Goal: Task Accomplishment & Management: Manage account settings

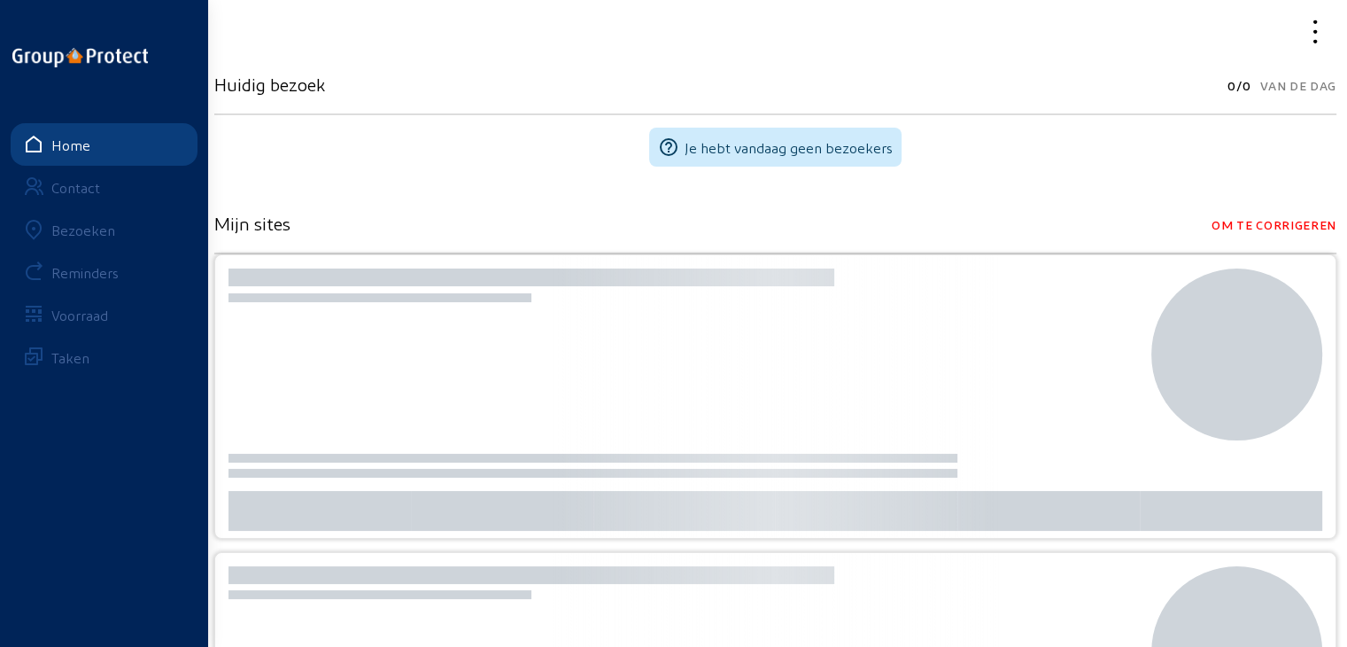
click at [91, 224] on div "Bezoeken" at bounding box center [83, 229] width 64 height 17
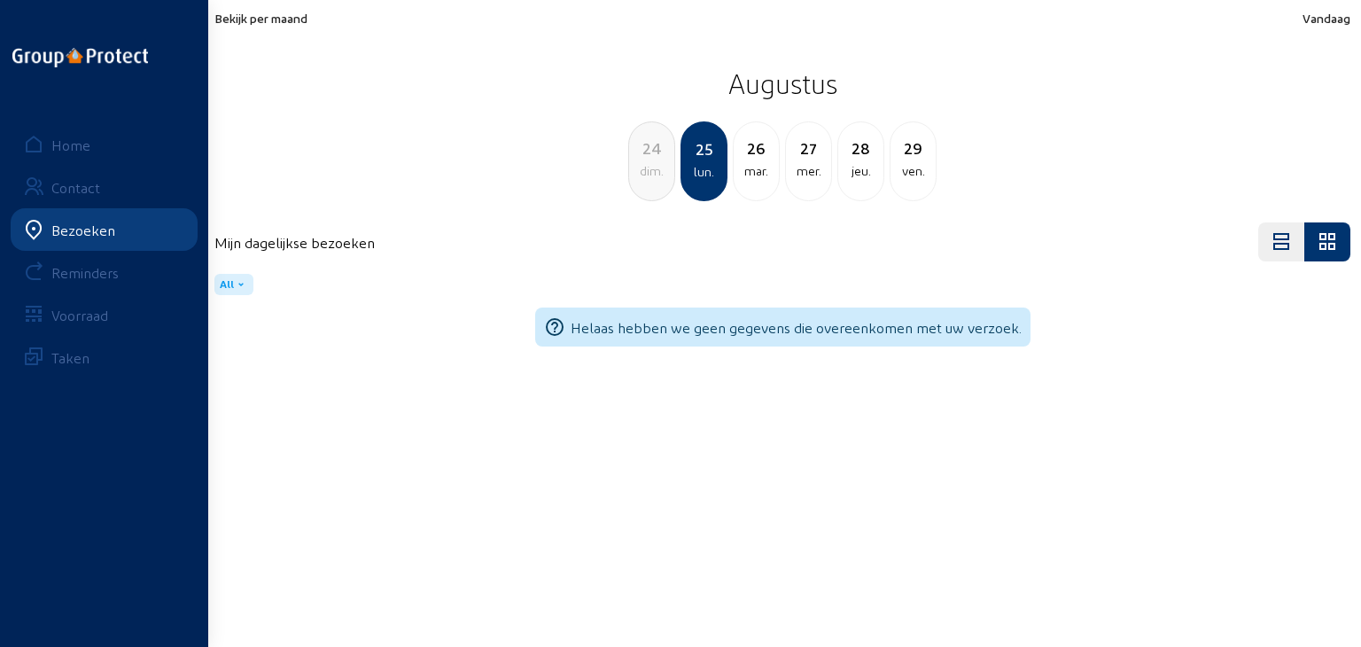
click at [284, 20] on span "Bekijk per maand" at bounding box center [260, 18] width 93 height 15
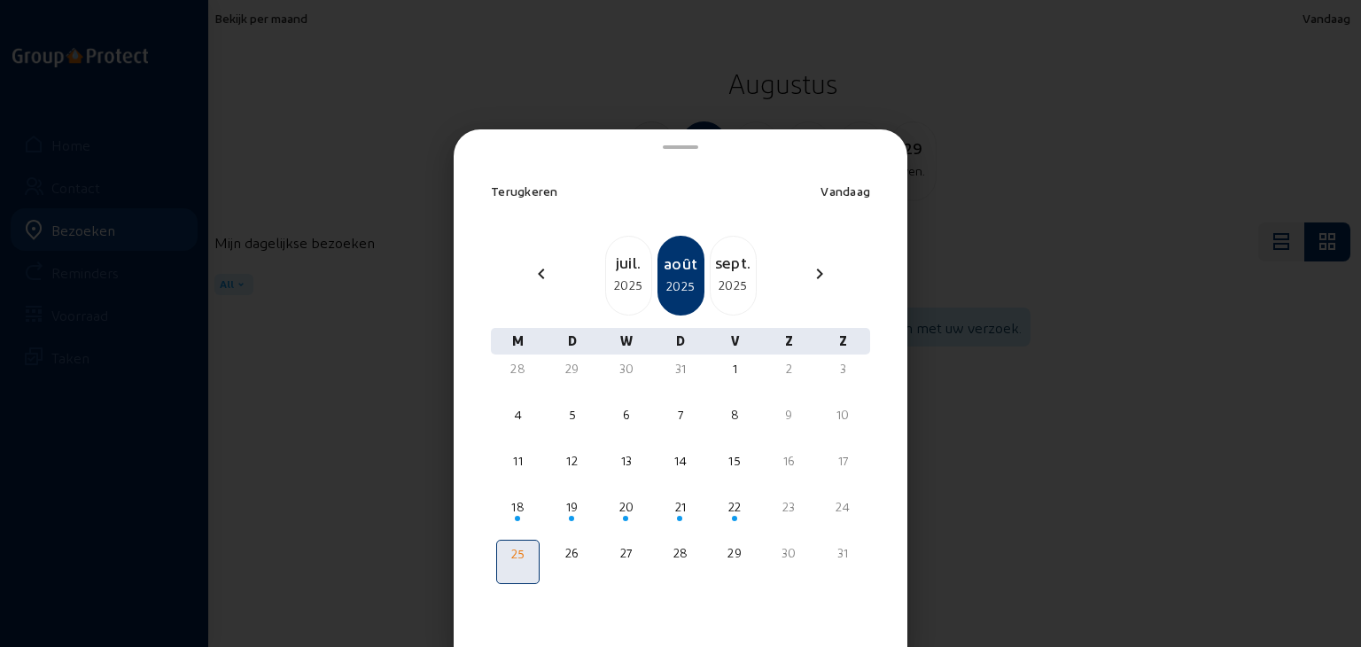
click at [712, 267] on div "sept." at bounding box center [732, 262] width 45 height 25
click at [617, 466] on div "17" at bounding box center [626, 461] width 40 height 18
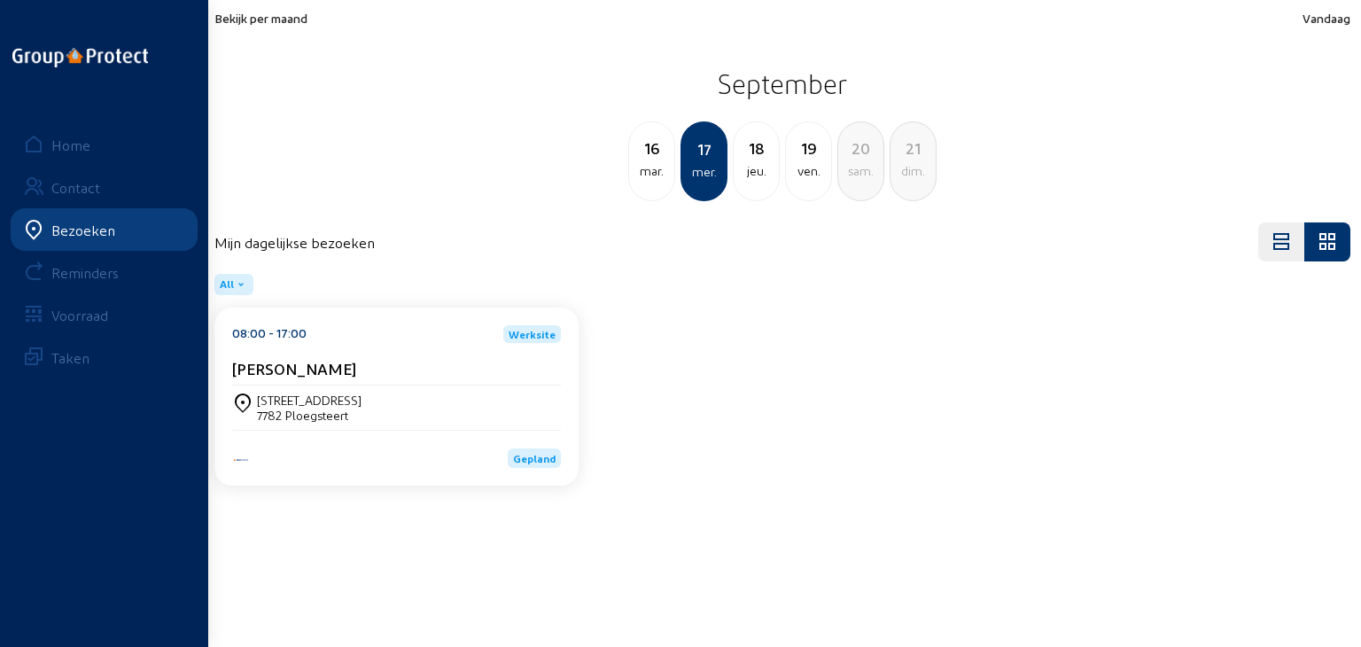
click at [345, 412] on div "7782 Ploegsteert" at bounding box center [309, 414] width 105 height 15
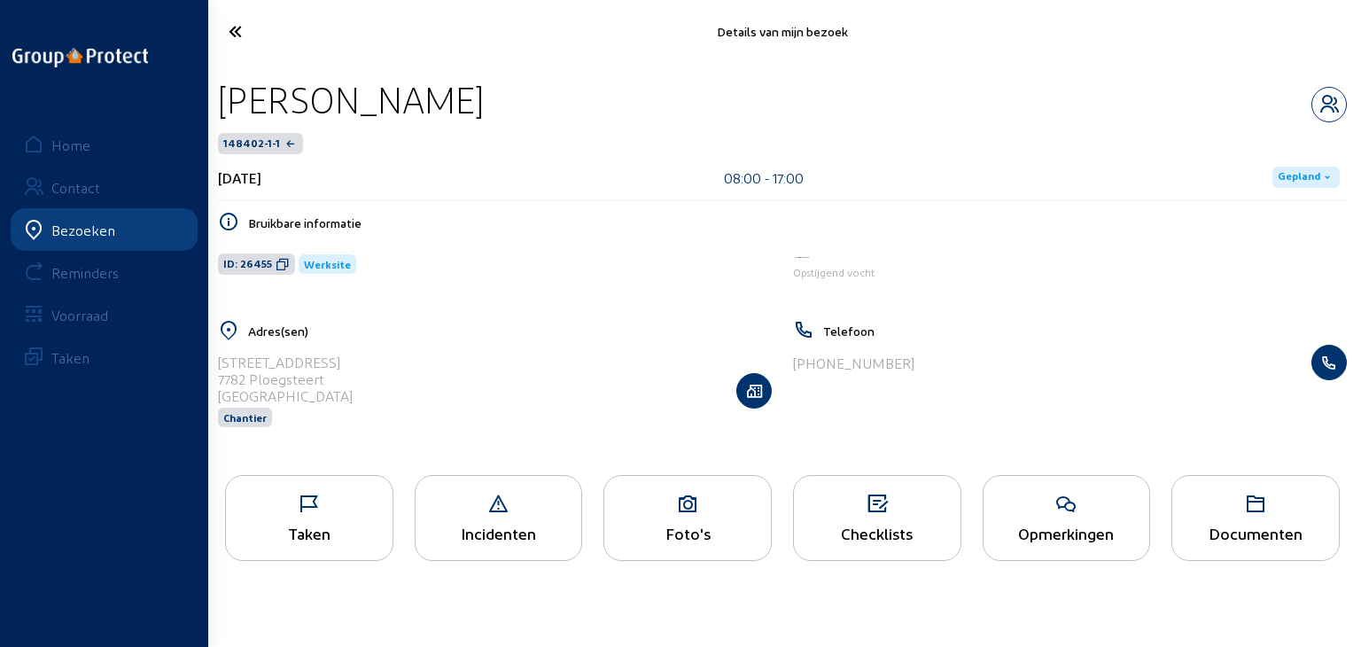
click at [325, 485] on div "Taken" at bounding box center [309, 518] width 168 height 86
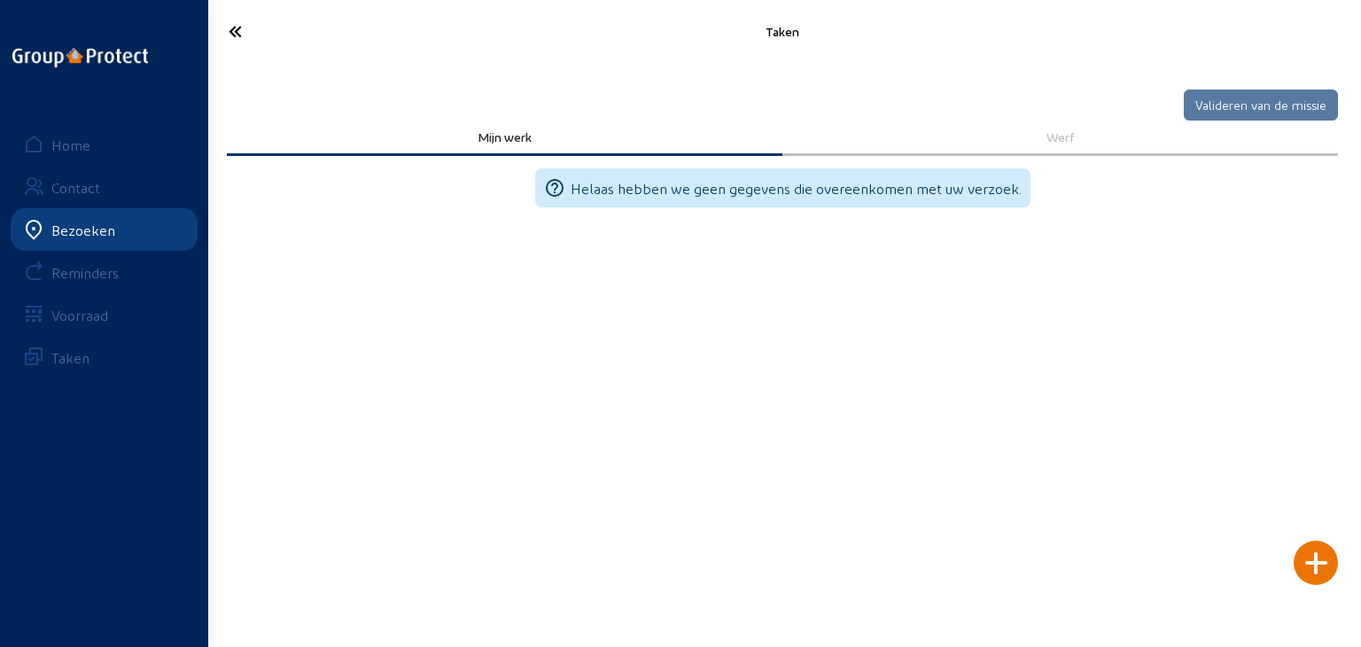
click at [244, 31] on icon at bounding box center [300, 31] width 161 height 31
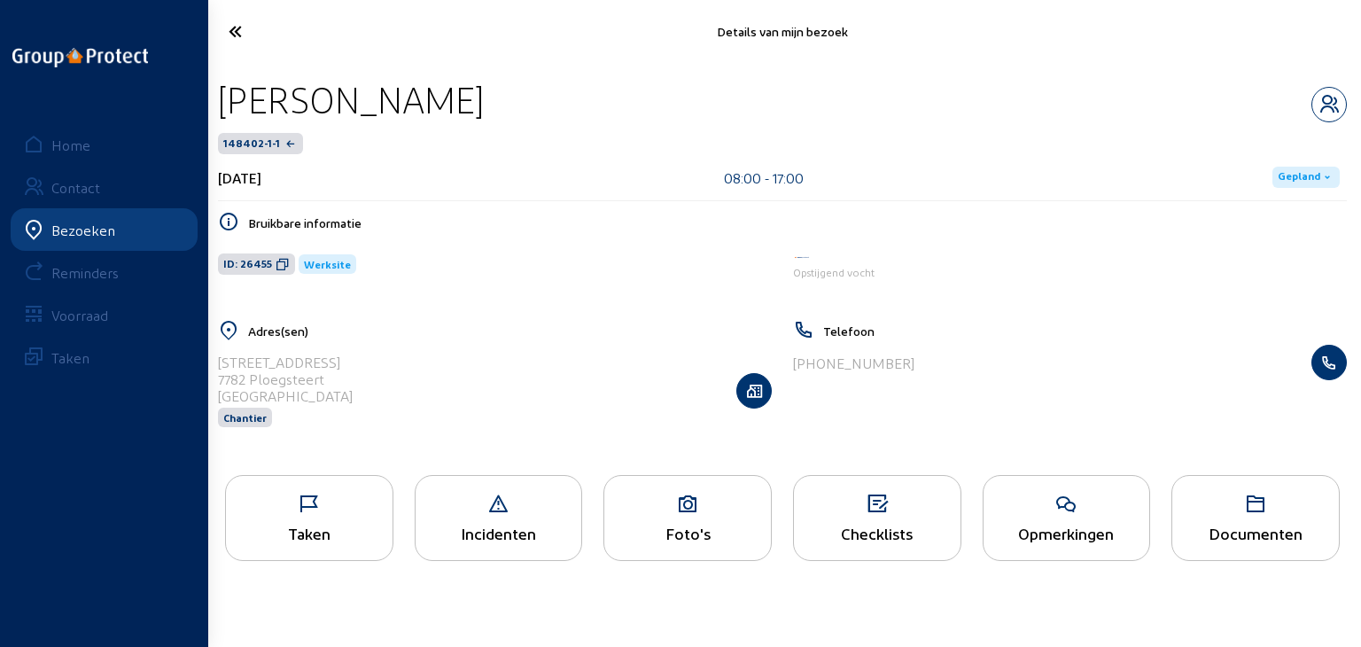
click at [674, 508] on icon at bounding box center [687, 503] width 167 height 21
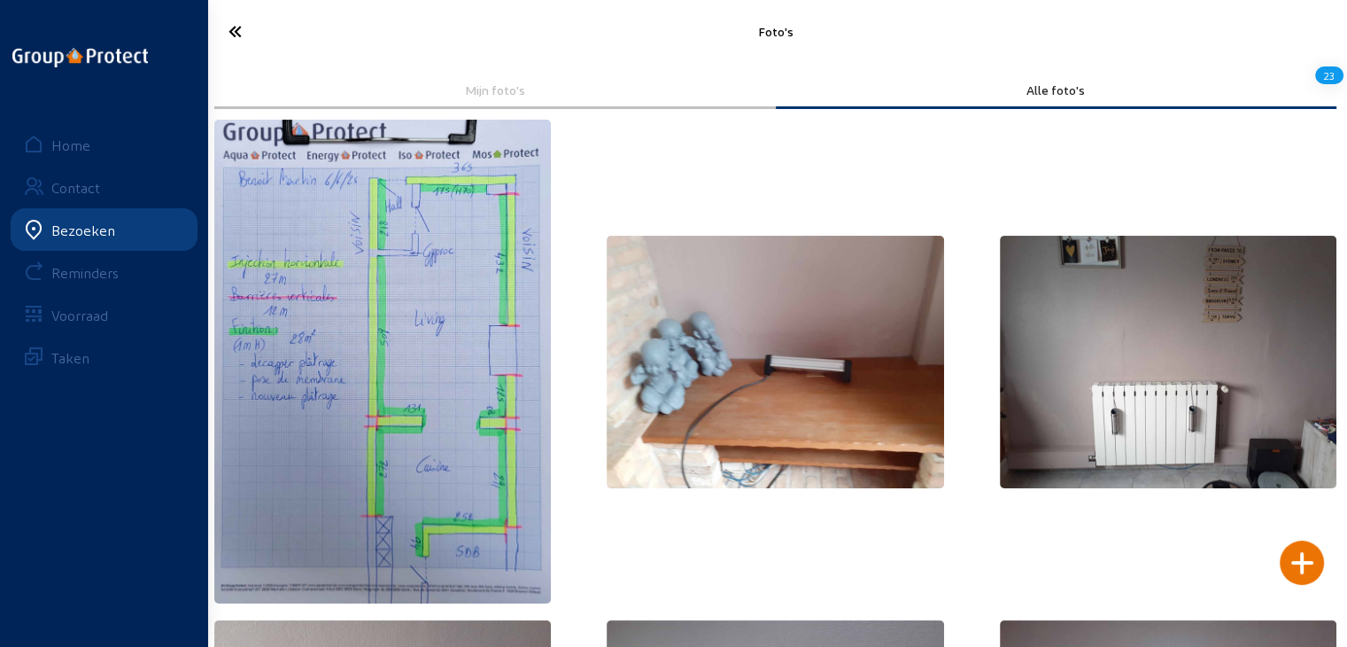
click at [389, 348] on img at bounding box center [382, 362] width 337 height 484
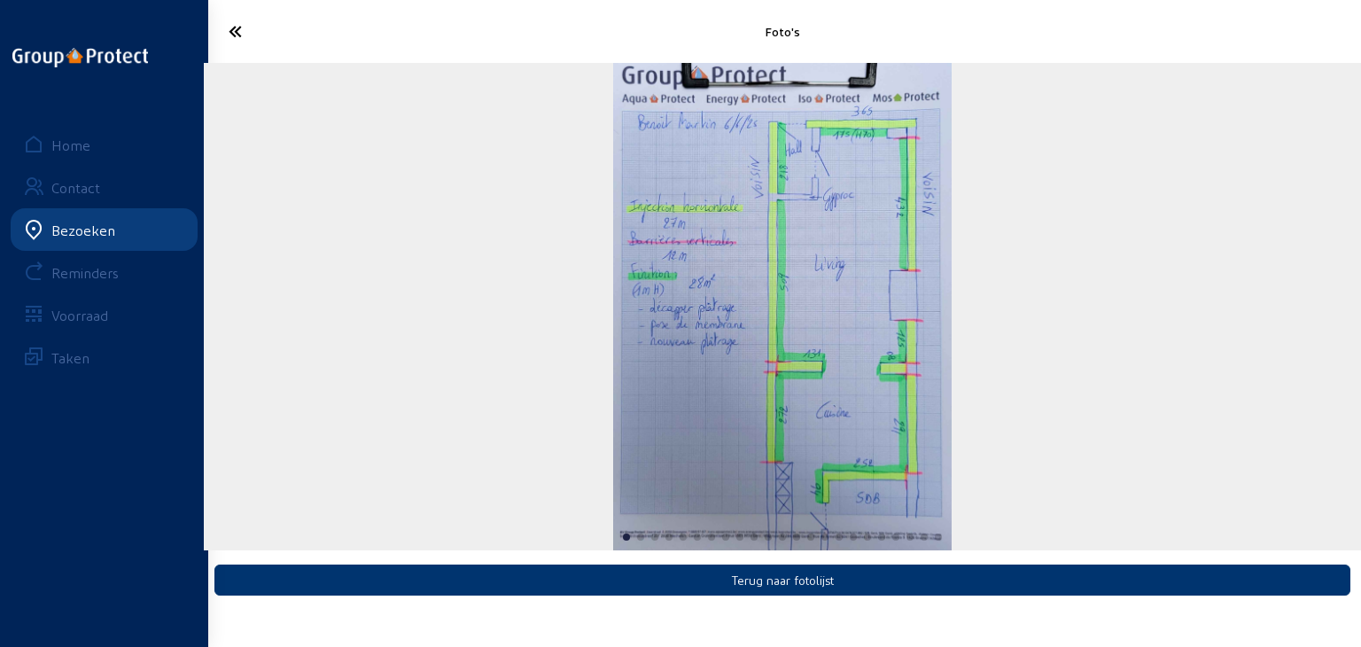
click at [252, 29] on icon at bounding box center [300, 31] width 161 height 31
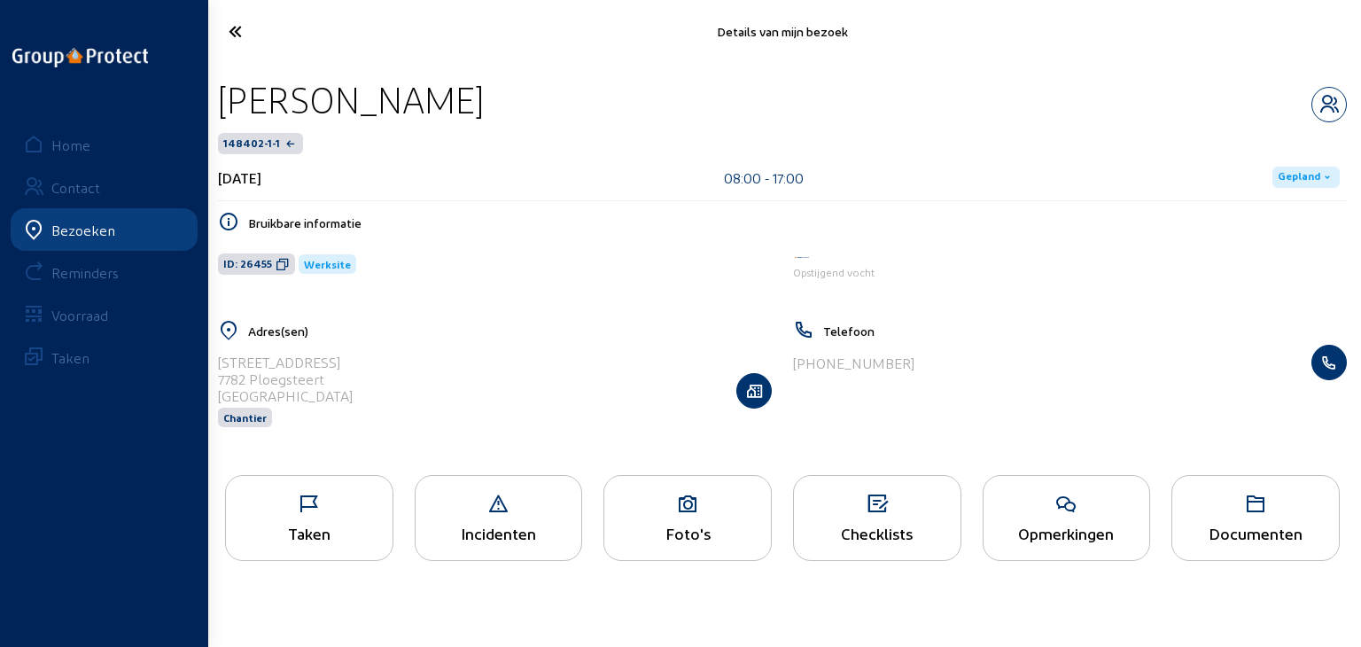
click at [239, 35] on icon at bounding box center [300, 31] width 161 height 31
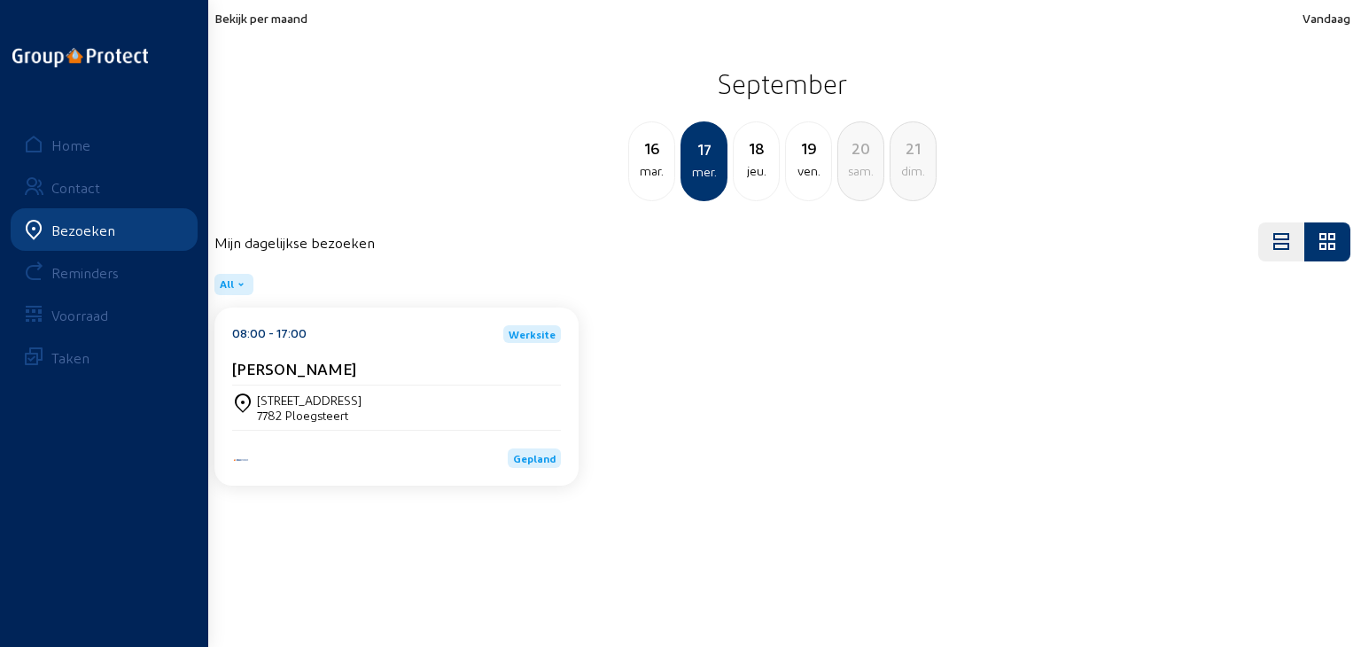
click at [260, 19] on span "Bekijk per maand" at bounding box center [260, 18] width 93 height 15
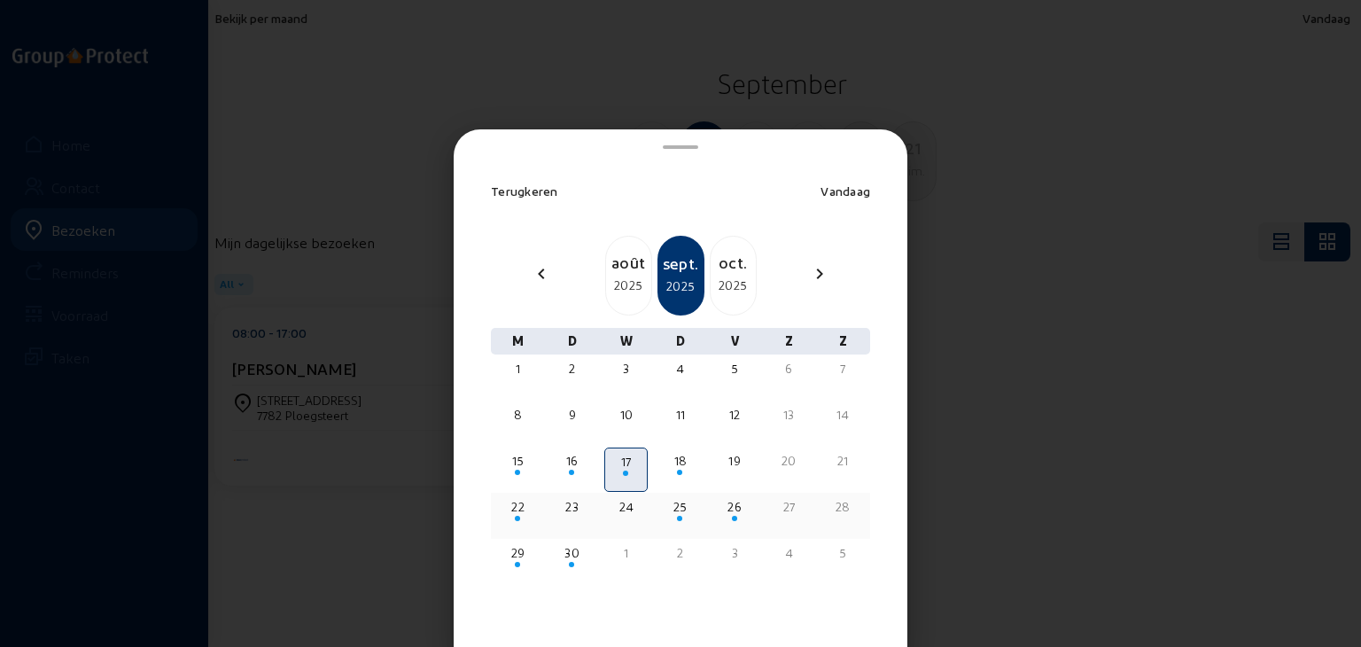
click at [510, 505] on div "22" at bounding box center [518, 507] width 40 height 18
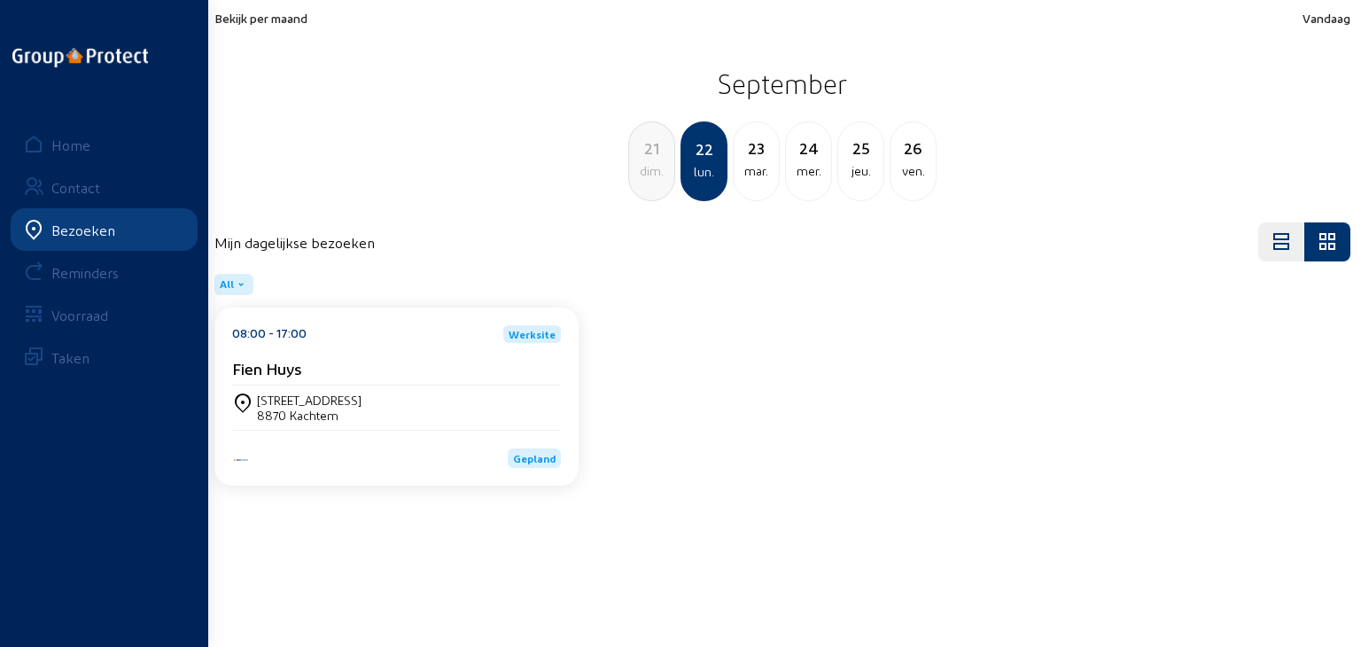
click at [408, 402] on div "[STREET_ADDRESS]" at bounding box center [396, 407] width 329 height 30
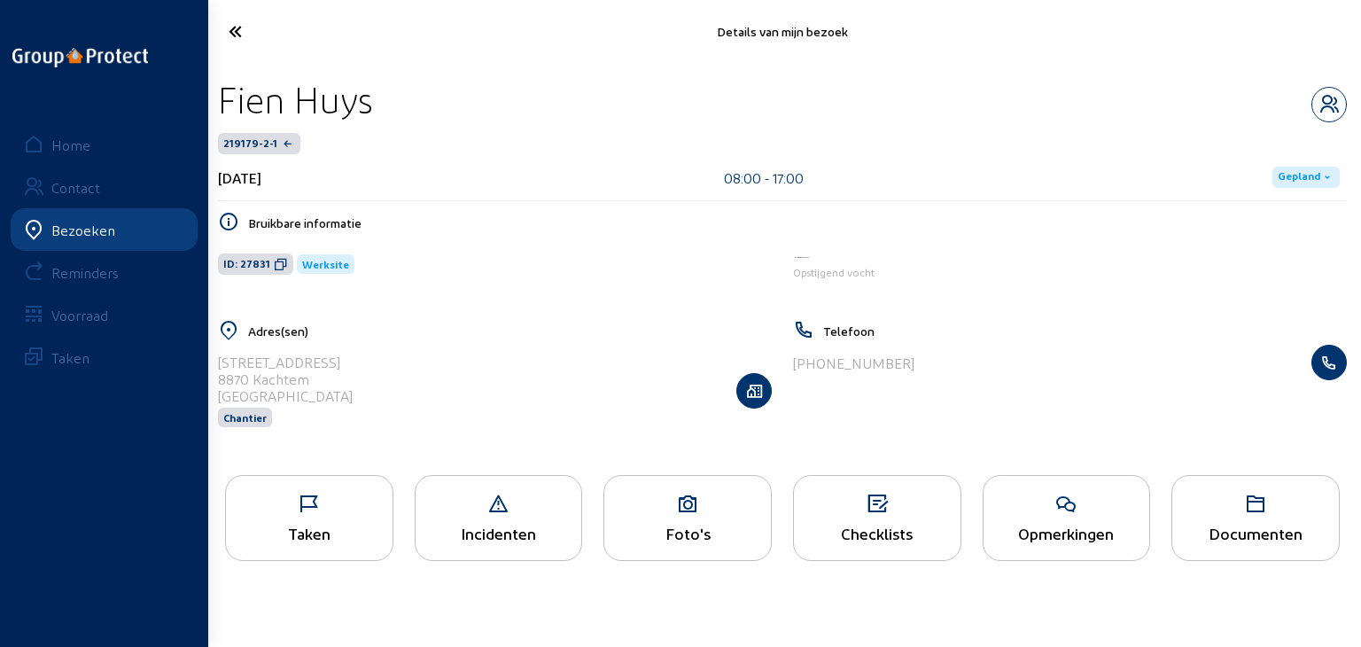
click at [702, 510] on icon at bounding box center [687, 503] width 167 height 21
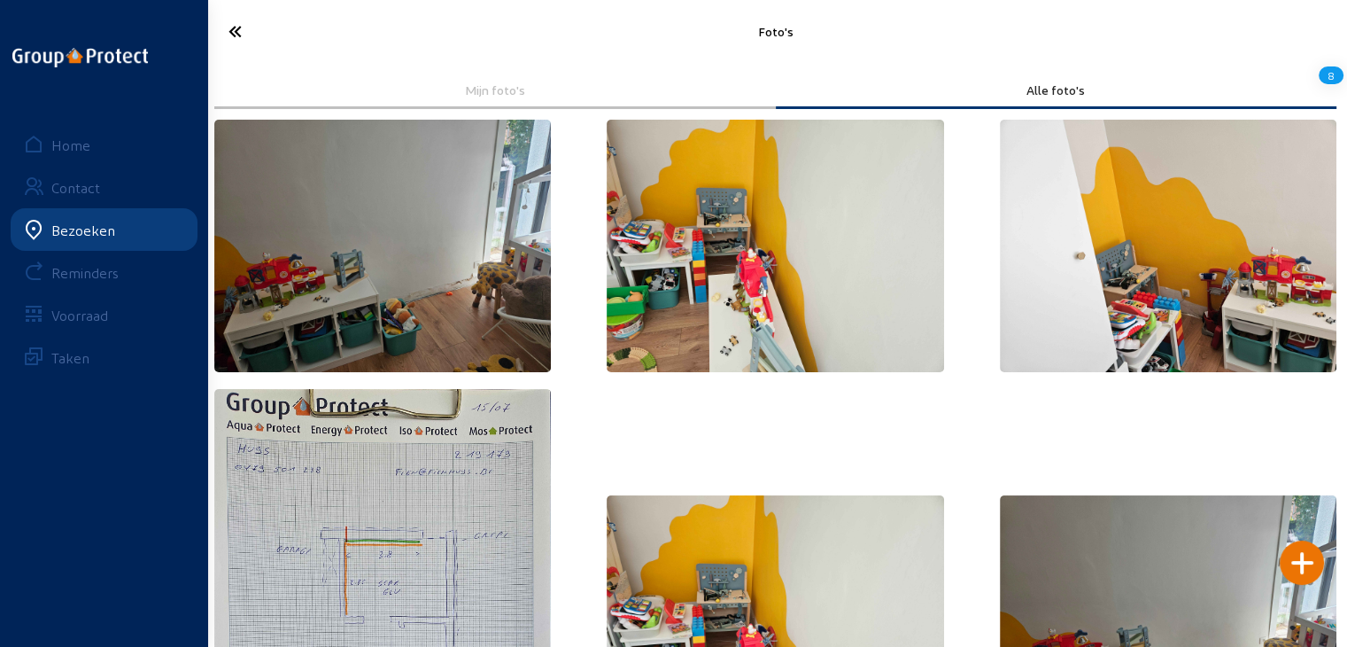
click at [230, 32] on icon at bounding box center [299, 31] width 159 height 31
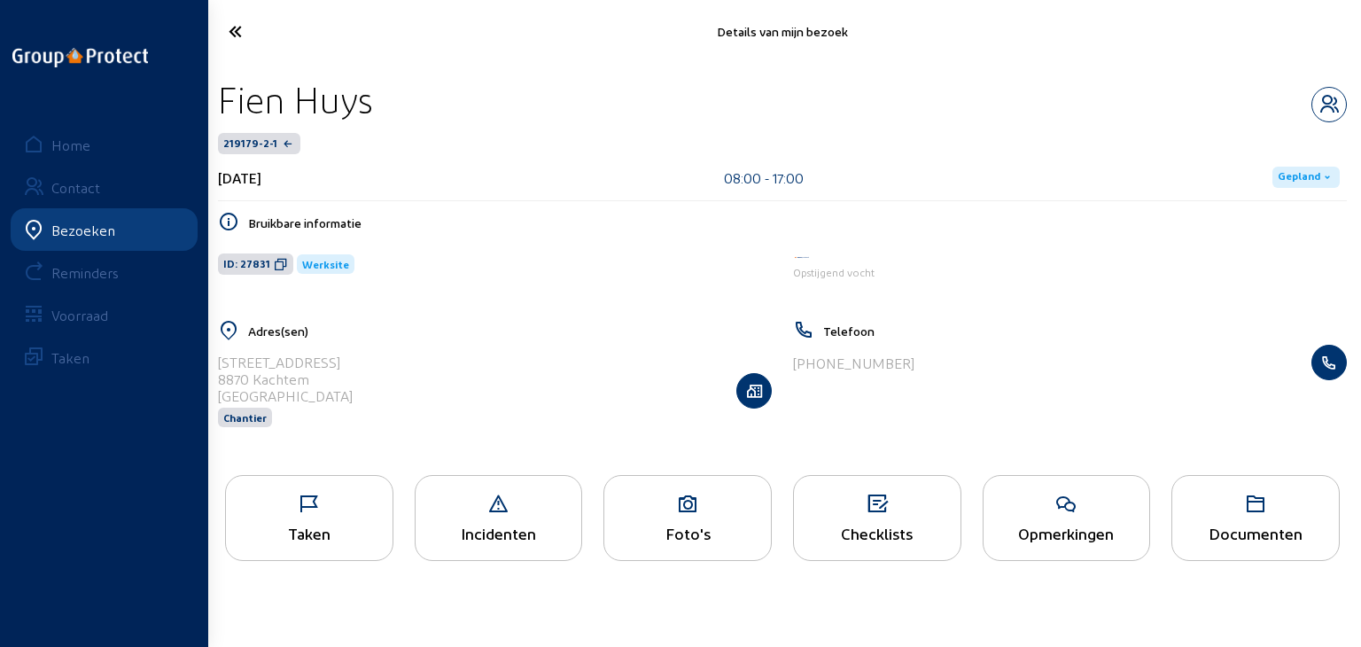
click at [329, 508] on icon at bounding box center [309, 503] width 167 height 21
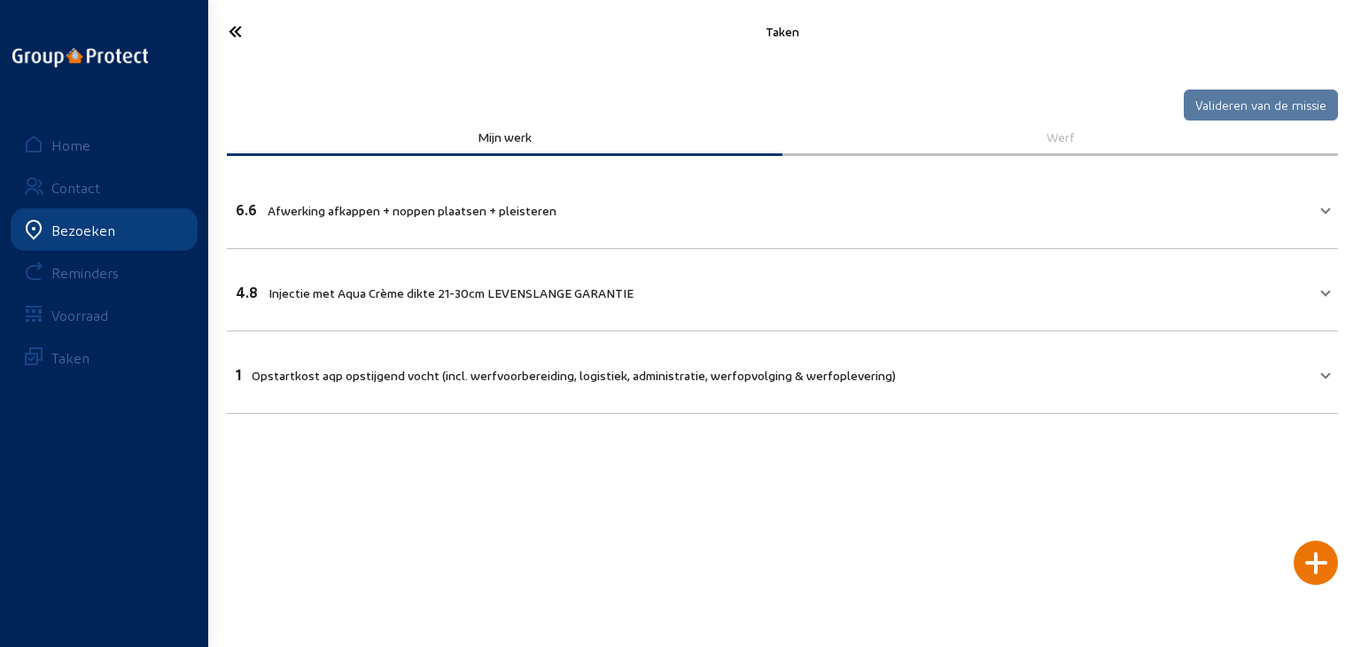
click at [234, 33] on icon at bounding box center [300, 31] width 161 height 31
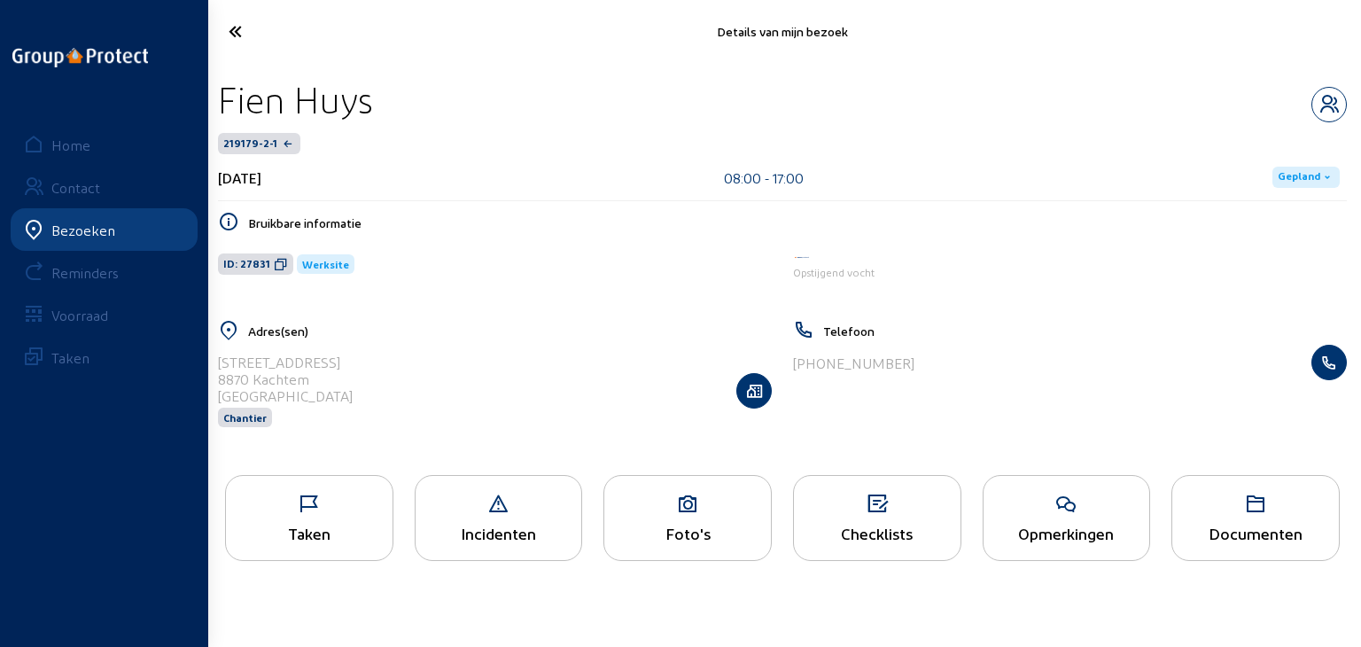
click at [234, 34] on icon at bounding box center [300, 31] width 161 height 31
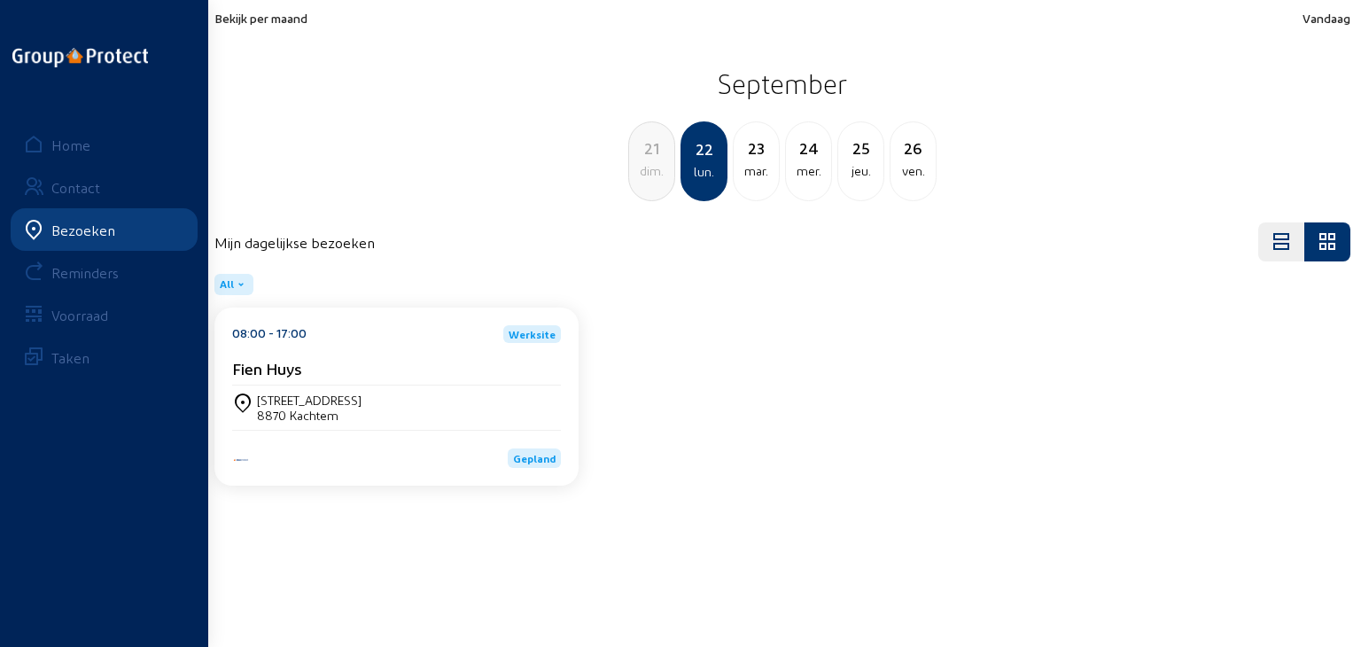
click at [278, 22] on span "Bekijk per maand" at bounding box center [260, 18] width 93 height 15
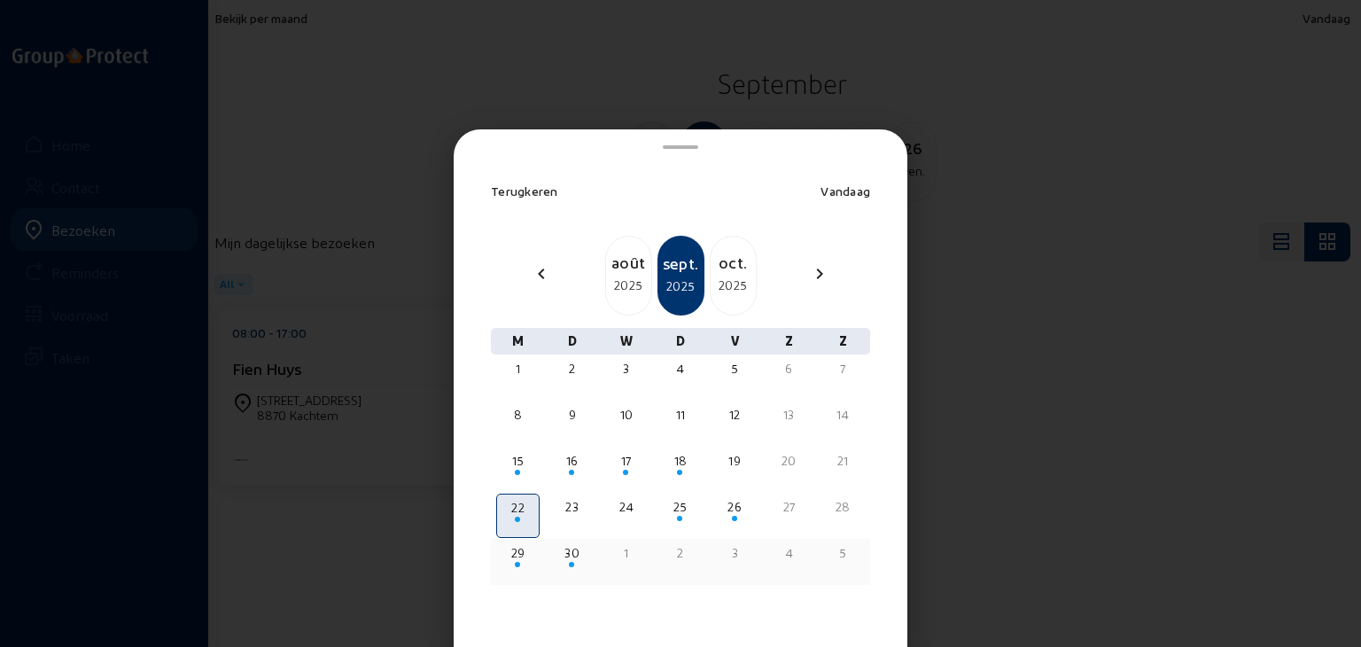
click at [520, 562] on div at bounding box center [518, 565] width 40 height 6
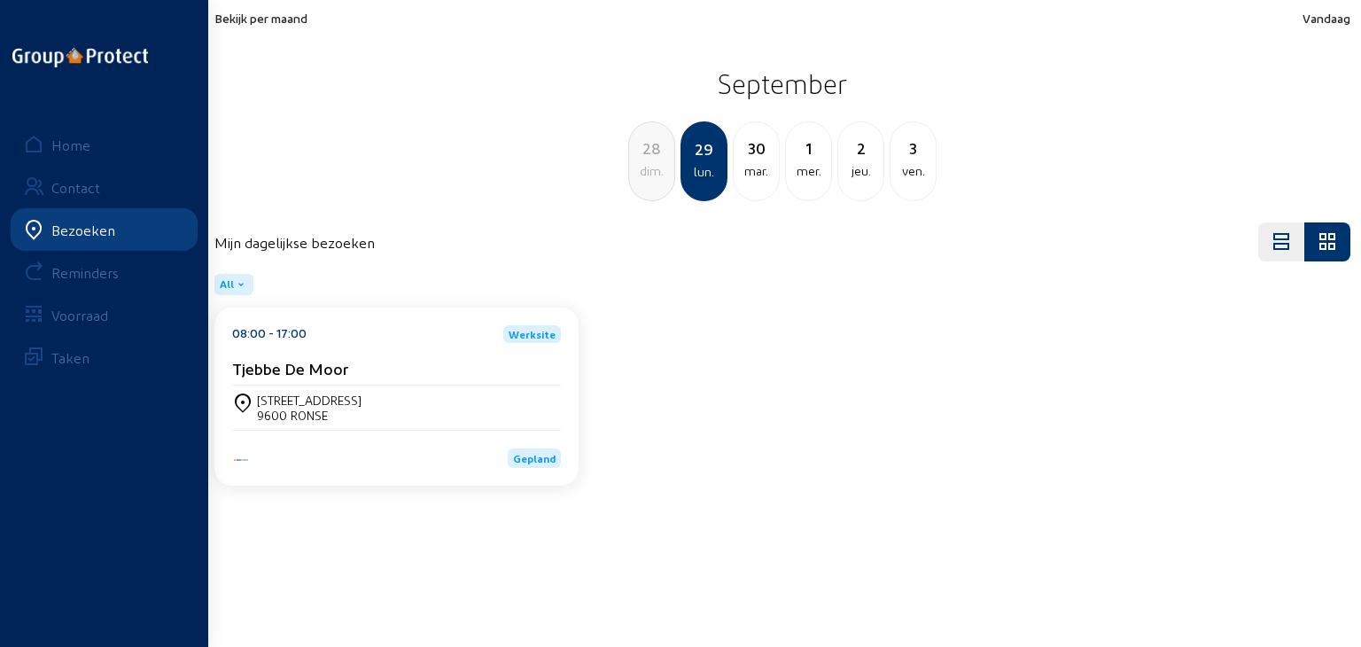
click at [365, 377] on div "Tjebbe De Moor" at bounding box center [396, 372] width 329 height 27
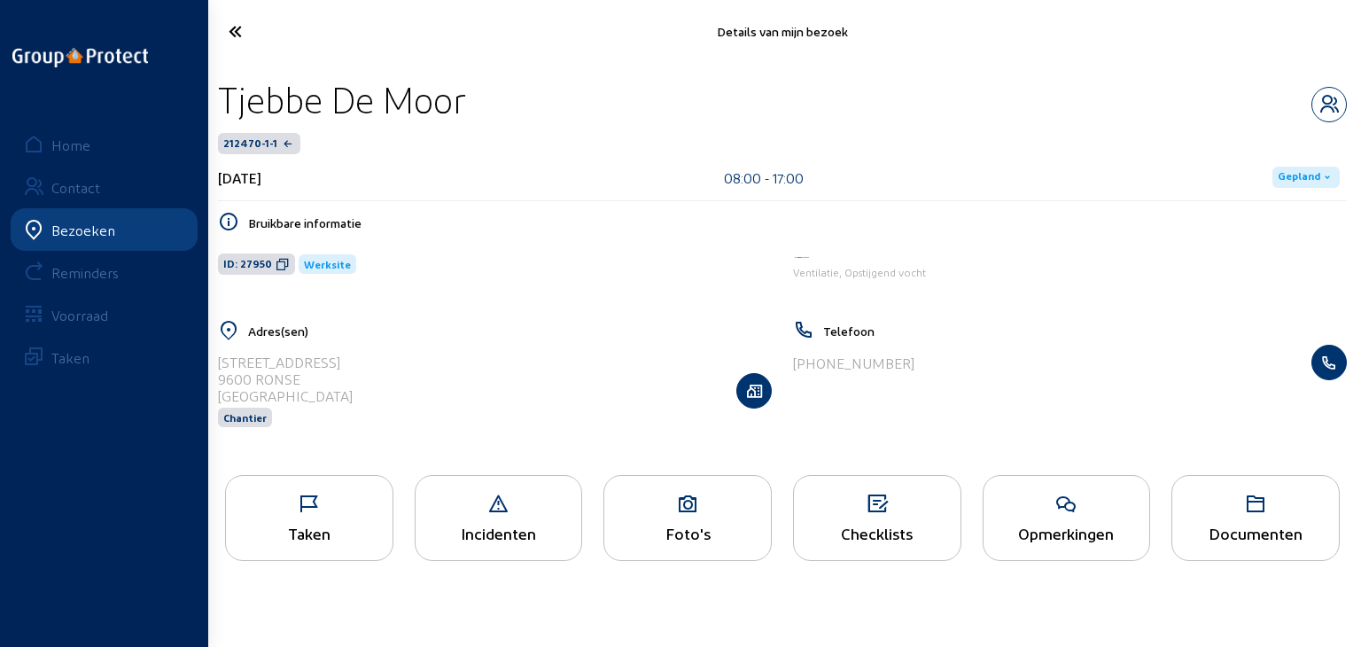
click at [345, 516] on div "Taken" at bounding box center [309, 518] width 168 height 86
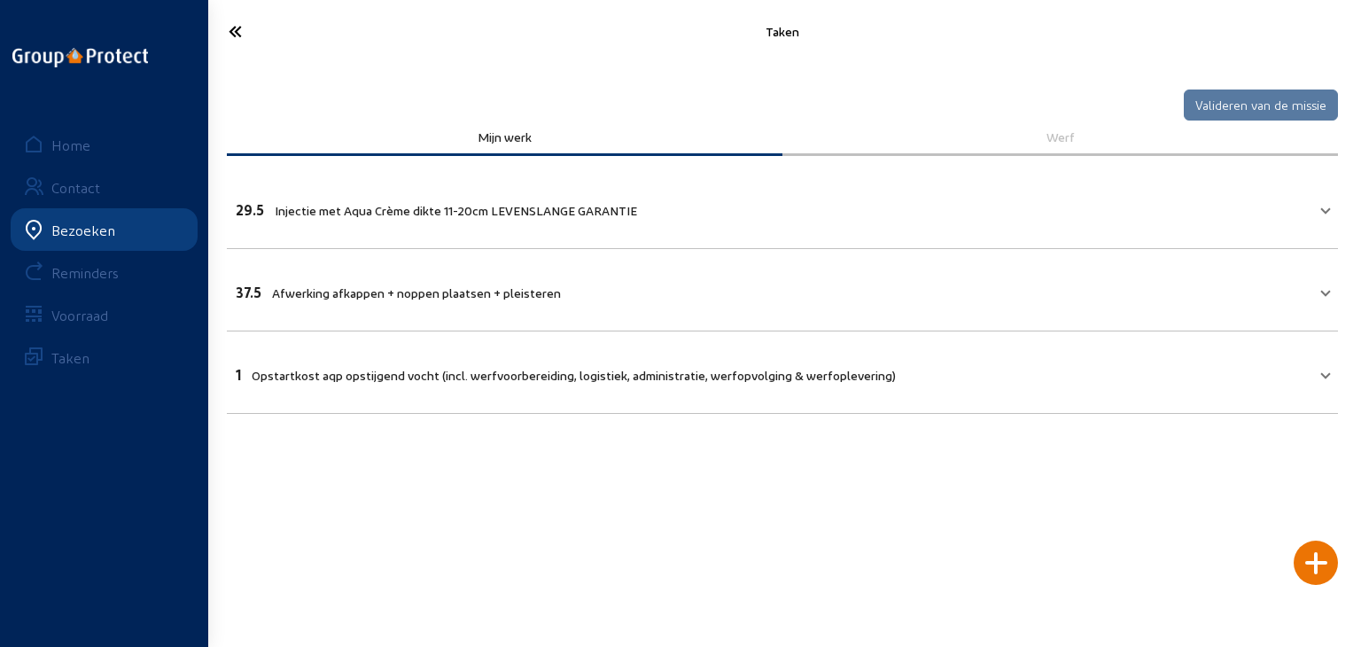
click at [227, 32] on icon at bounding box center [300, 31] width 161 height 31
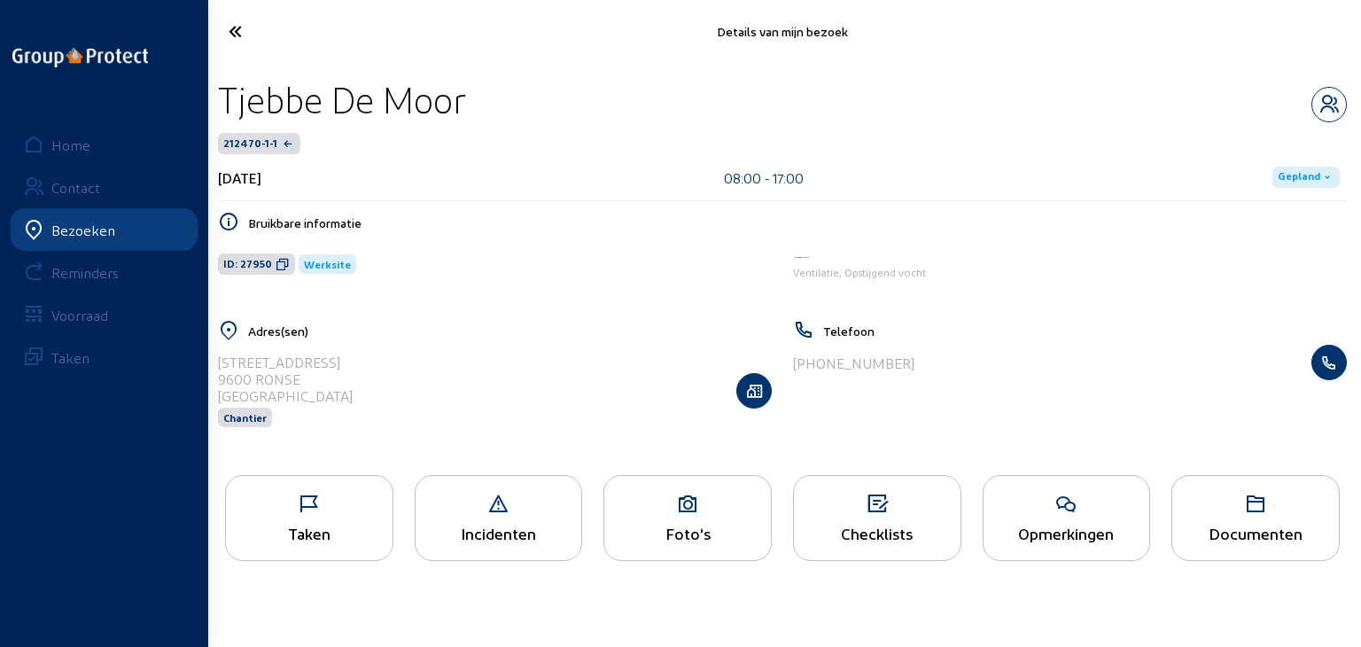
click at [679, 503] on icon at bounding box center [687, 503] width 167 height 21
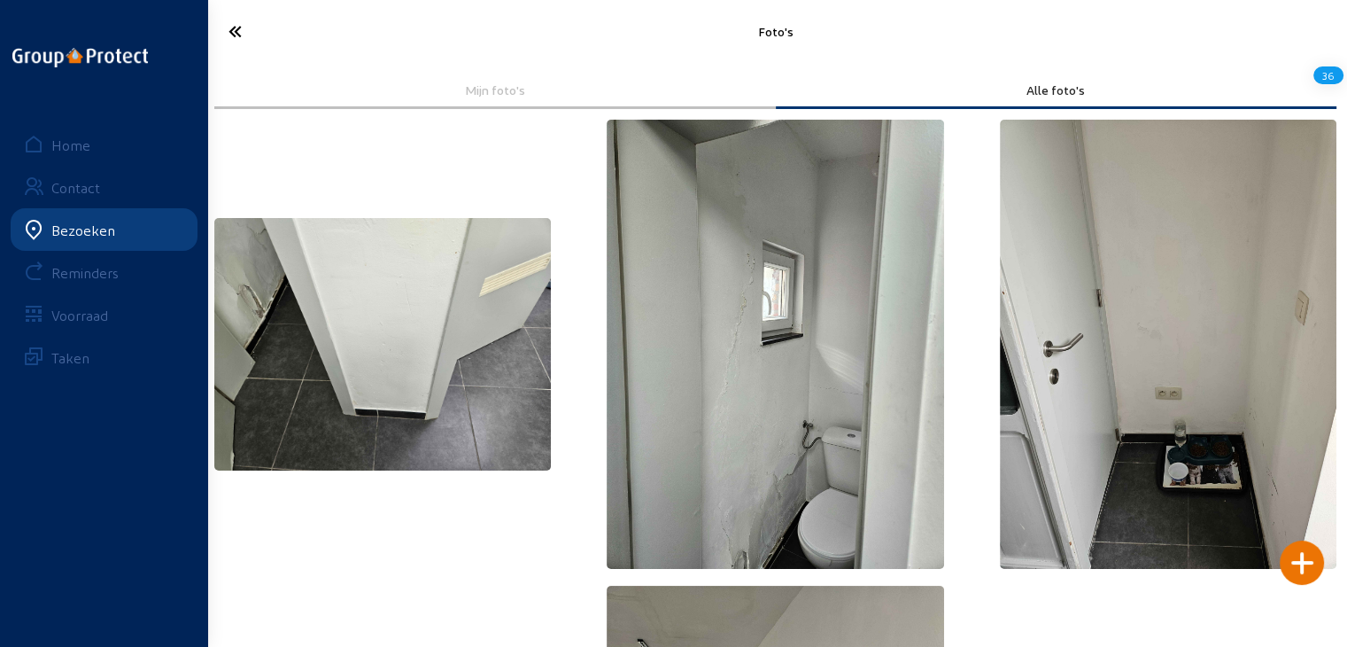
click at [223, 26] on icon at bounding box center [299, 31] width 159 height 31
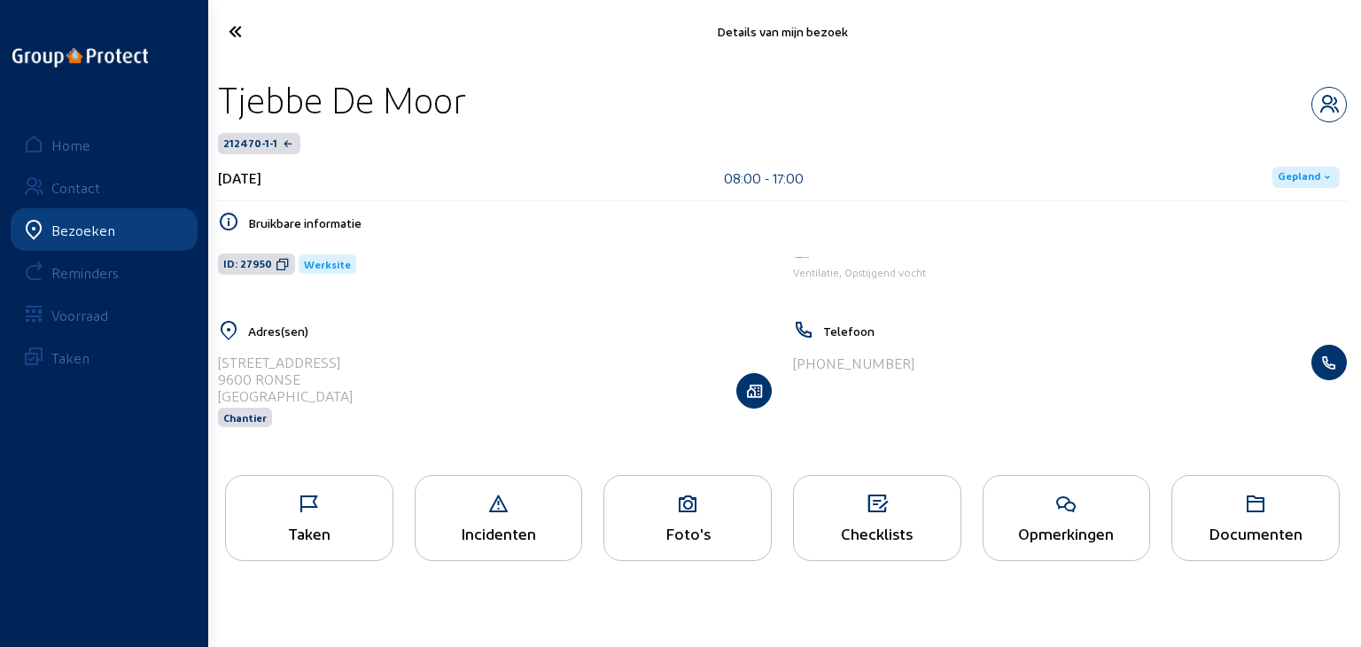
click at [234, 35] on icon at bounding box center [300, 31] width 161 height 31
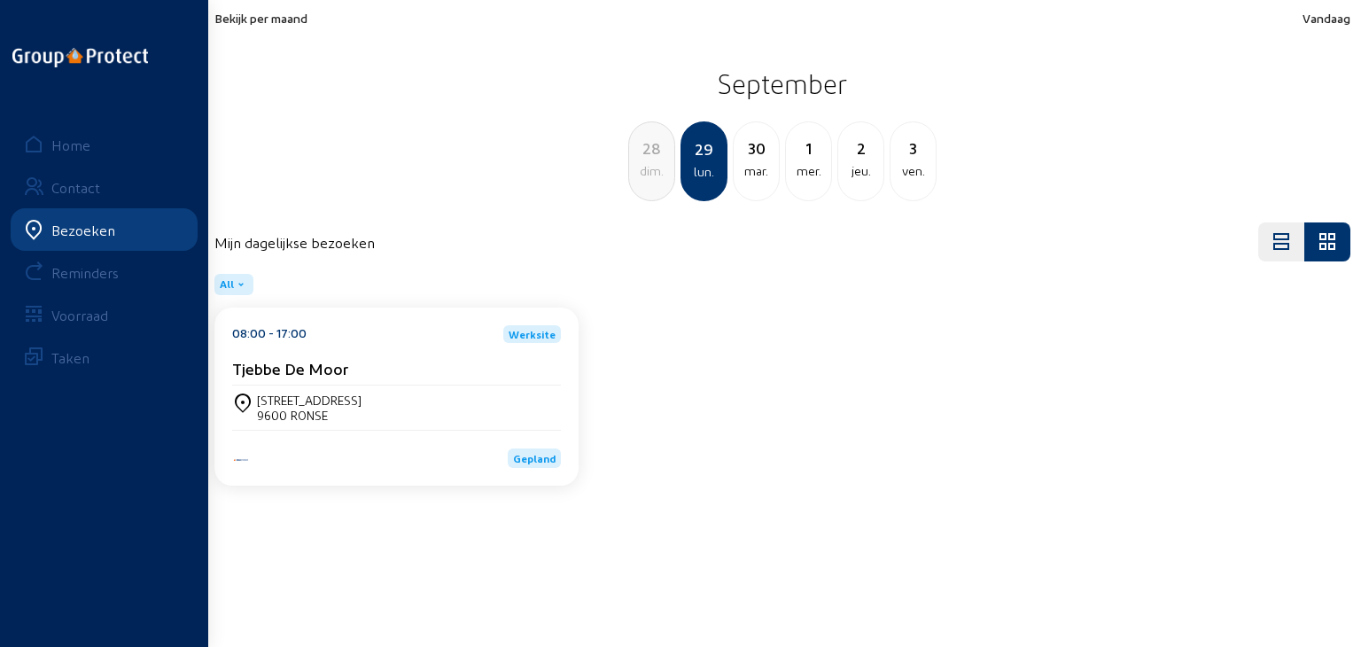
click at [250, 19] on span "Bekijk per maand" at bounding box center [260, 18] width 93 height 15
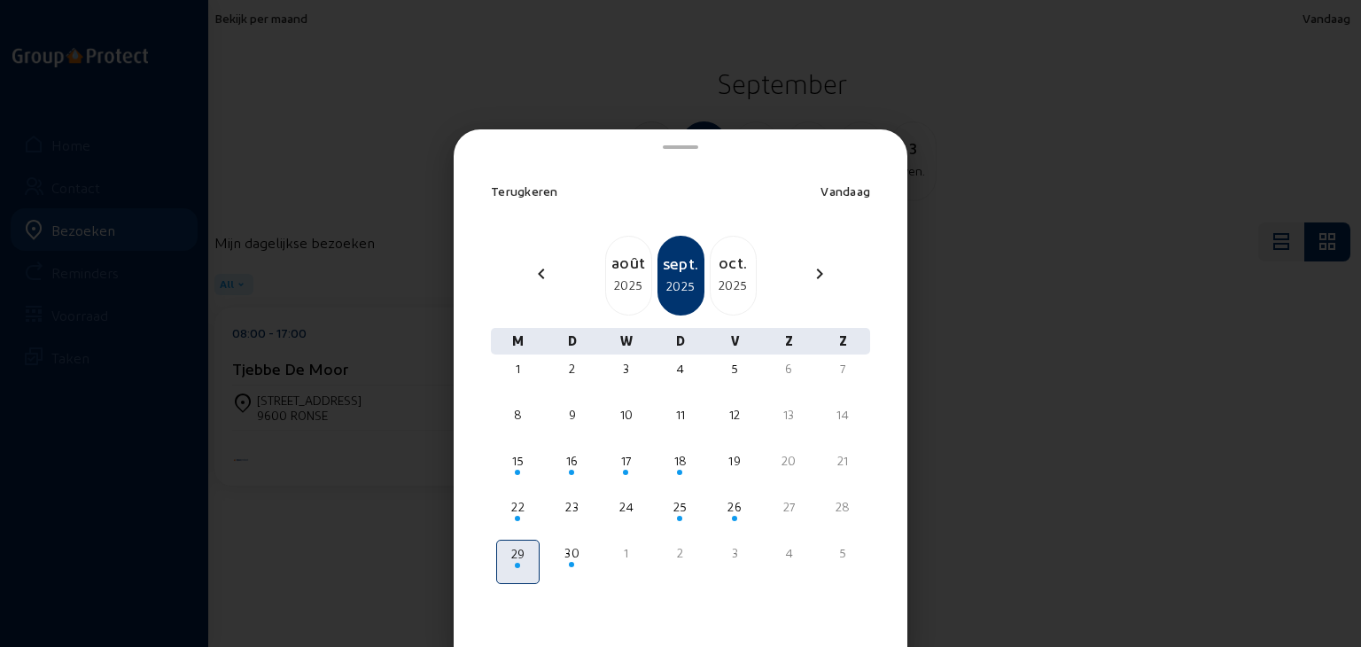
click at [712, 275] on div "2025" at bounding box center [732, 285] width 45 height 21
click at [721, 252] on div "nov." at bounding box center [732, 262] width 45 height 25
click at [595, 274] on div "chevron_left [DATE] [DATE] déc. 2026 chevron_right" at bounding box center [680, 276] width 400 height 80
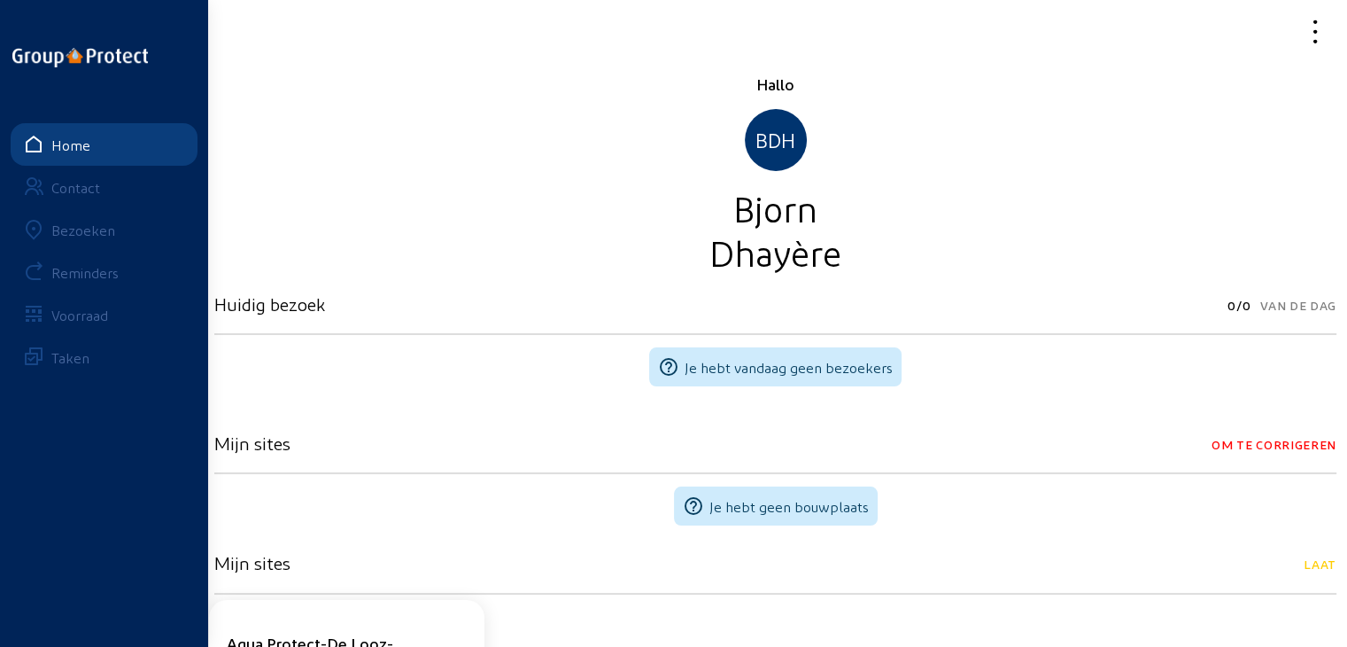
click at [90, 231] on div "Bezoeken" at bounding box center [83, 229] width 64 height 17
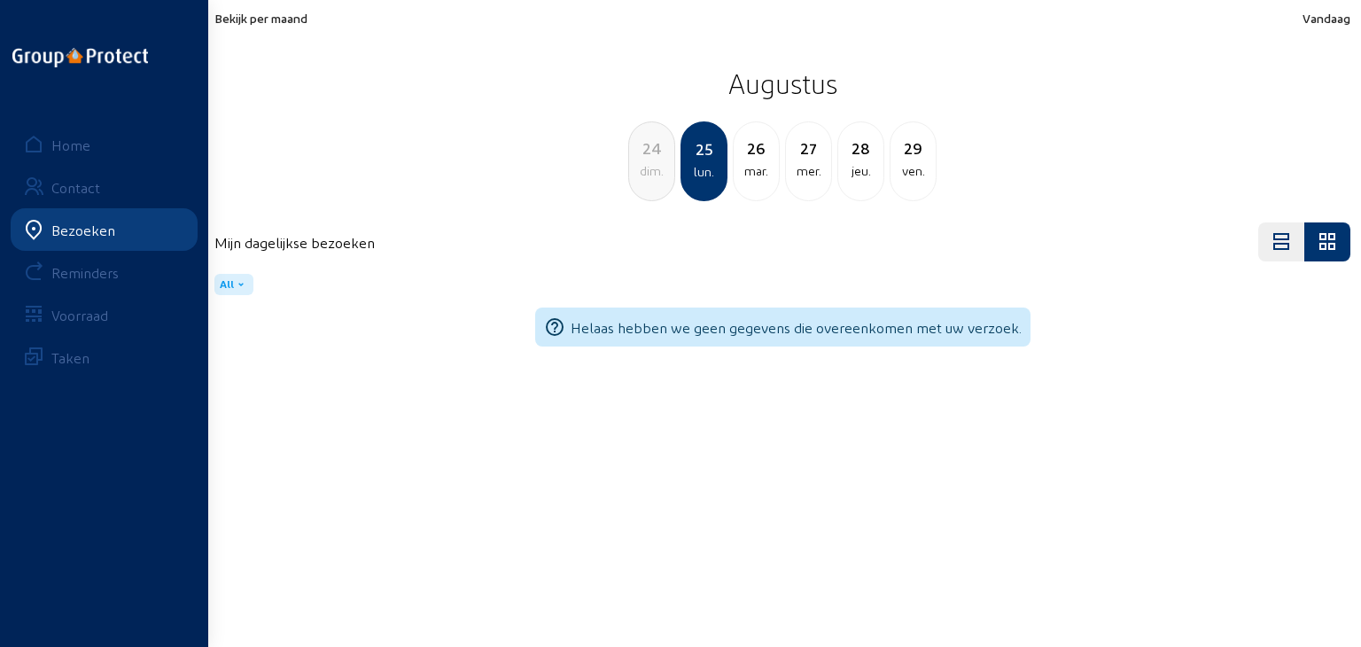
click at [283, 12] on span "Bekijk per maand" at bounding box center [260, 18] width 93 height 15
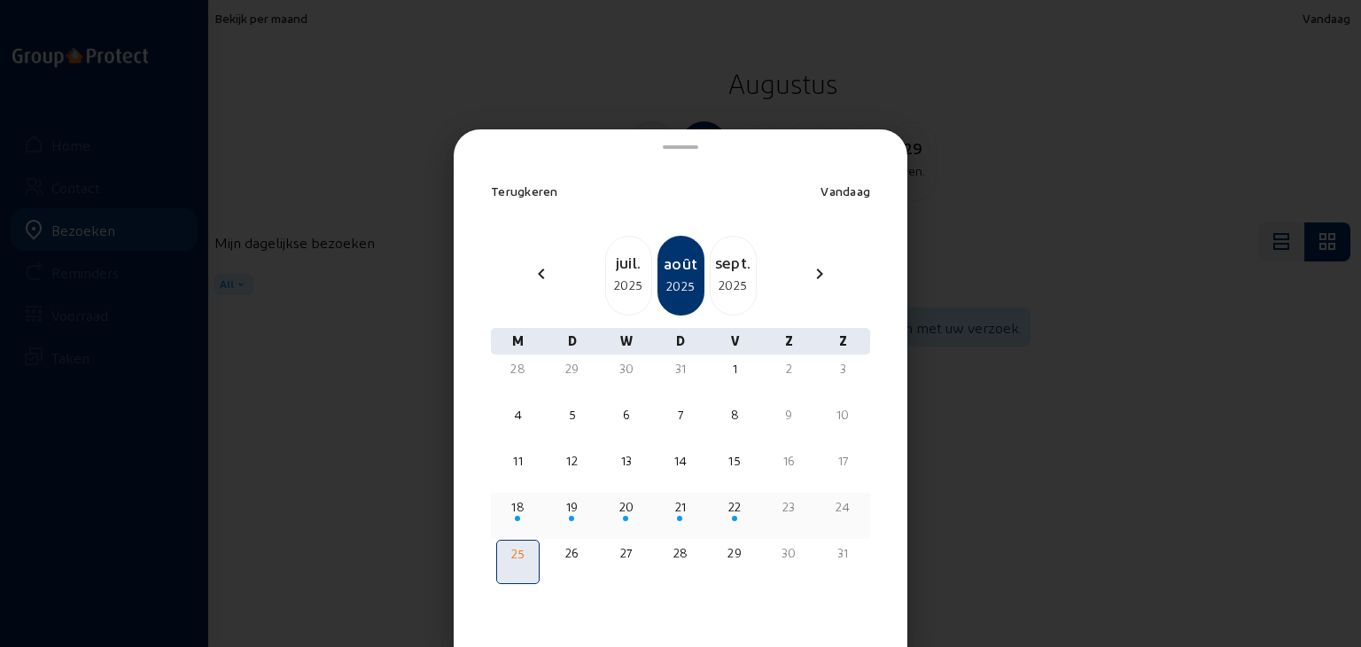
click at [534, 505] on div "18" at bounding box center [518, 507] width 40 height 18
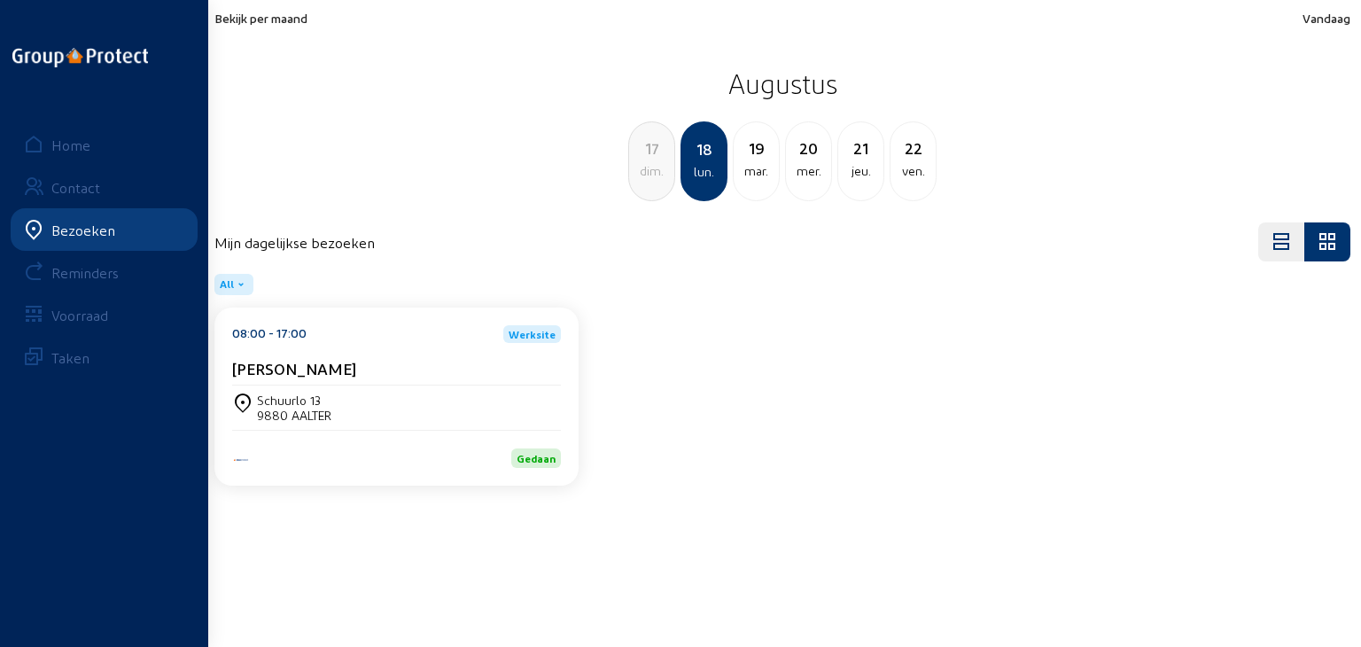
click at [457, 349] on div "08:00 - 17:00 Werksite Philippe De Looz-Corswarem" at bounding box center [396, 355] width 329 height 60
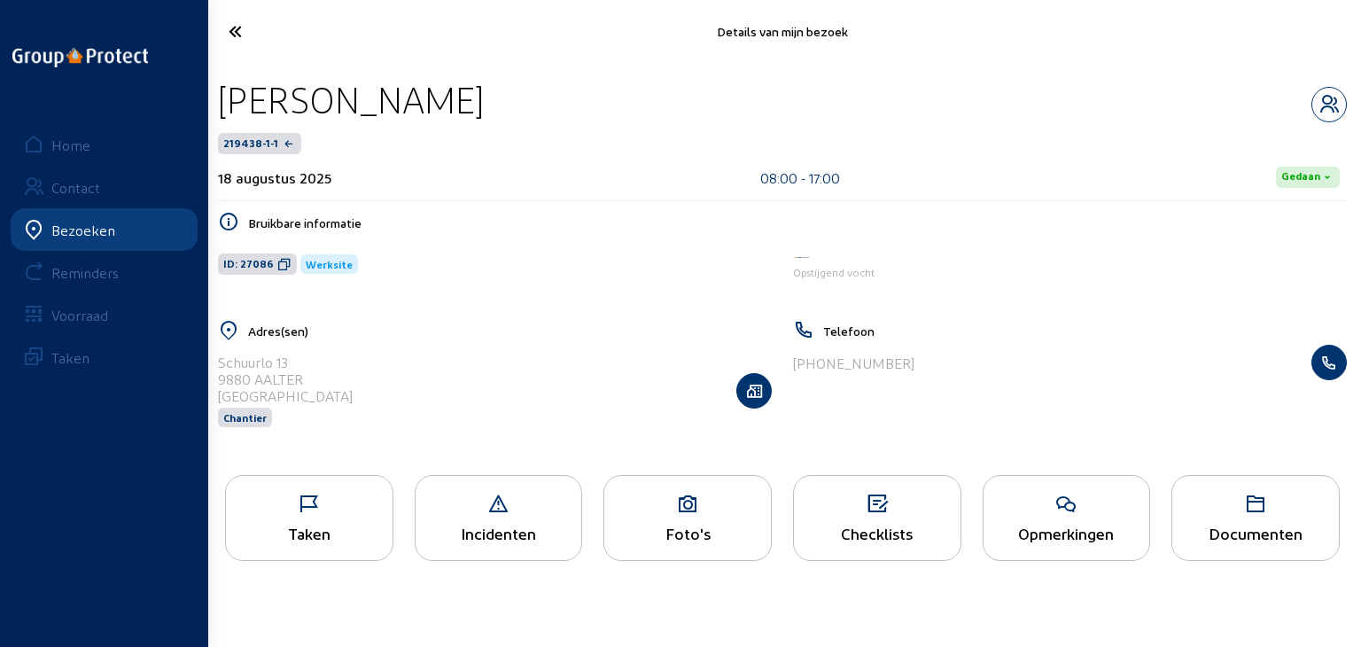
click at [1217, 521] on div "Documenten" at bounding box center [1255, 518] width 168 height 86
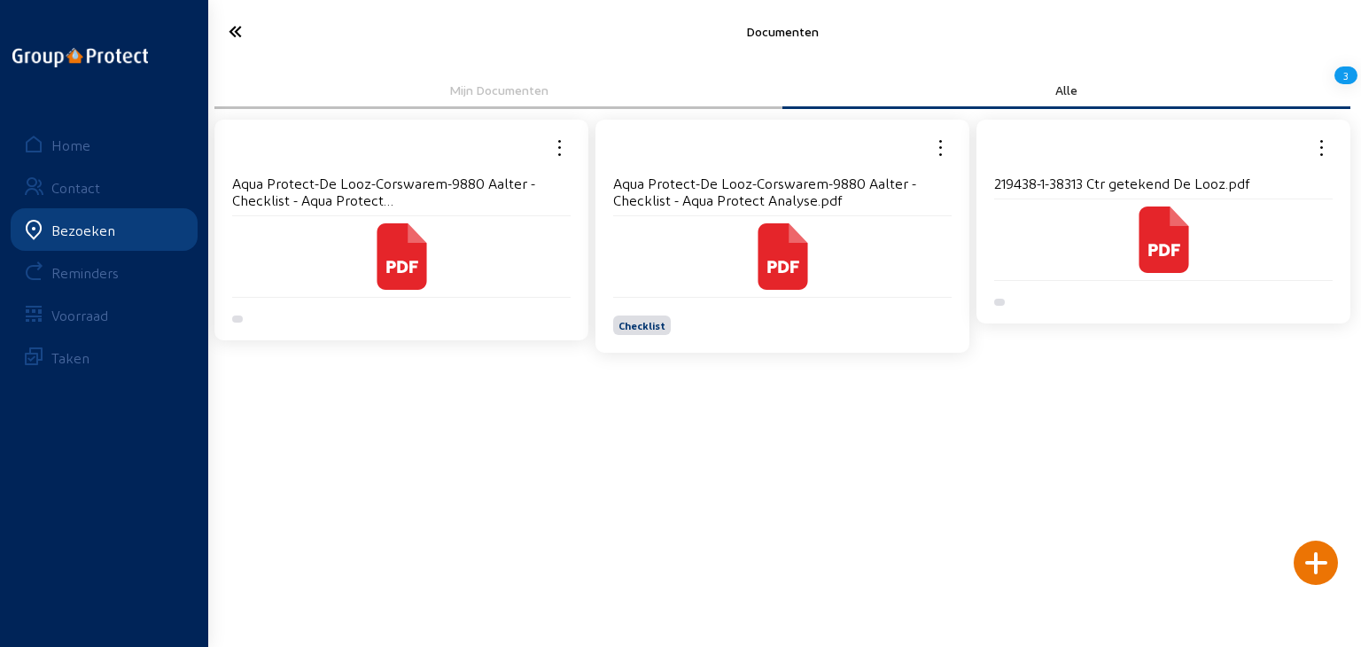
click at [1147, 238] on icon at bounding box center [1163, 239] width 50 height 66
